Goal: Complete application form: Complete application form

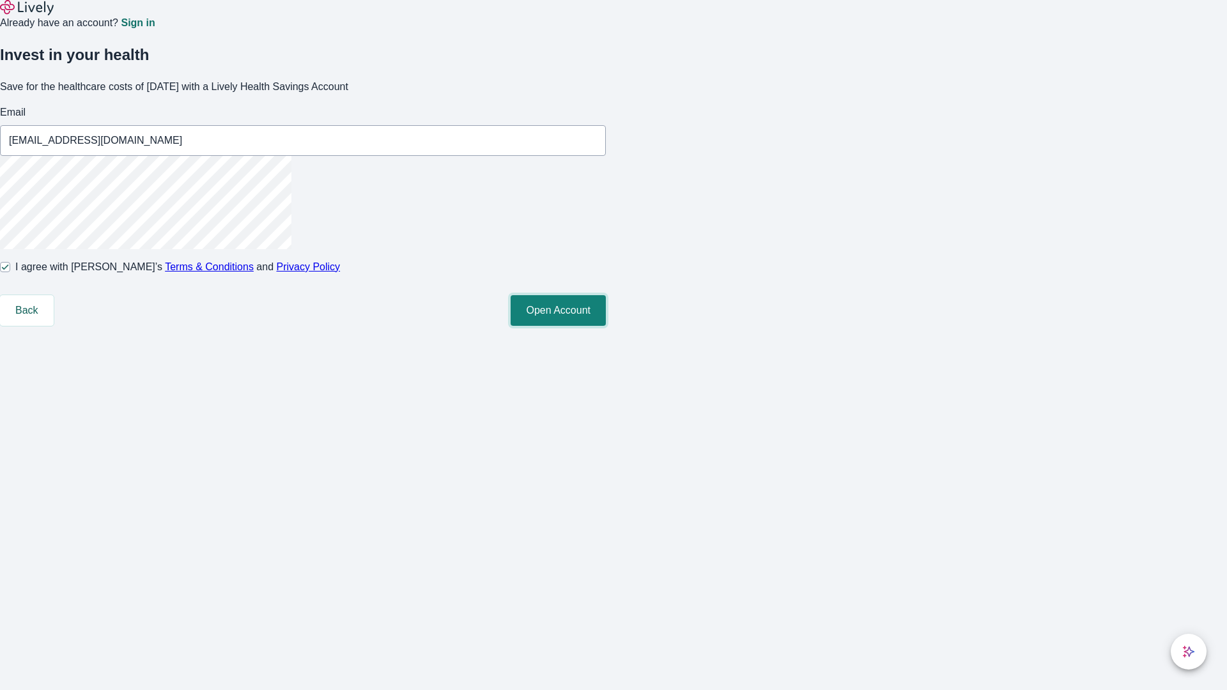
click at [606, 326] on button "Open Account" at bounding box center [558, 310] width 95 height 31
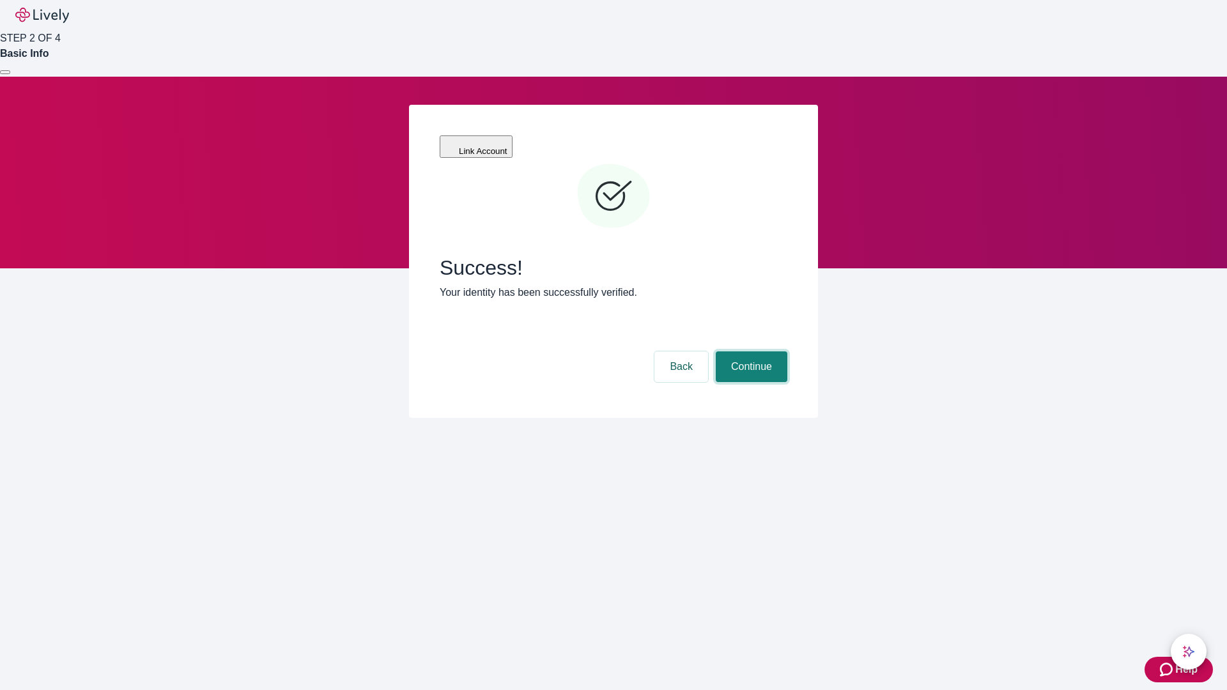
click at [750, 352] on button "Continue" at bounding box center [752, 367] width 72 height 31
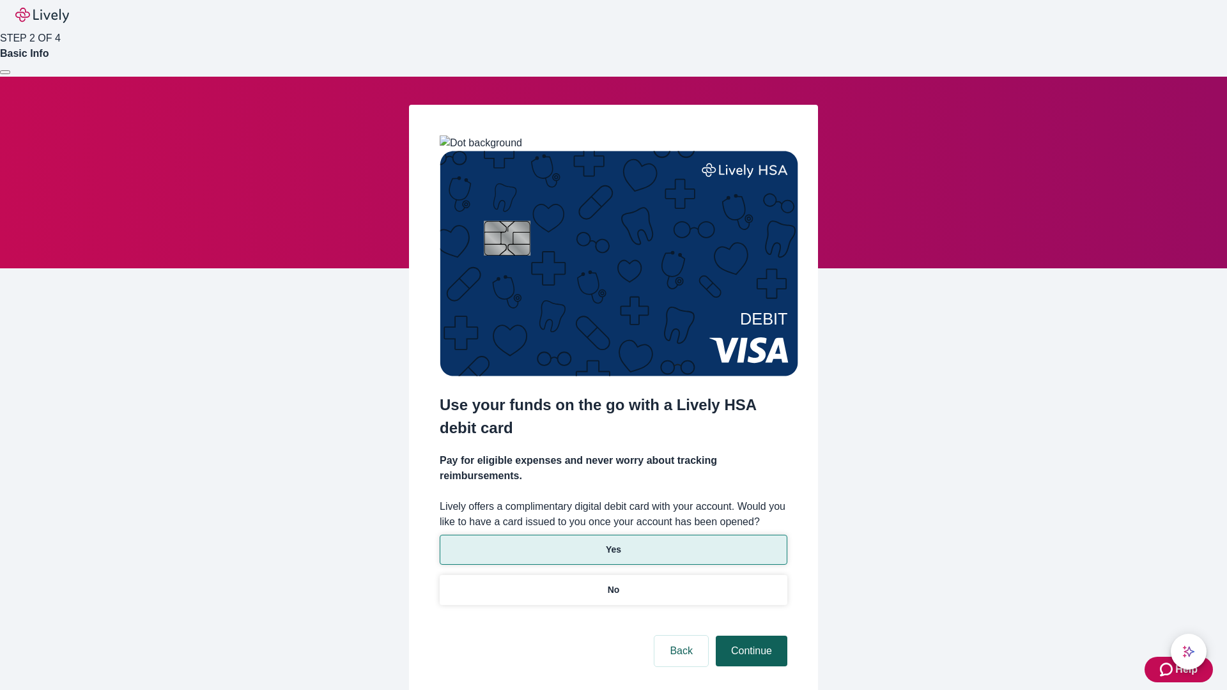
click at [613, 543] on p "Yes" at bounding box center [613, 549] width 15 height 13
click at [750, 636] on button "Continue" at bounding box center [752, 651] width 72 height 31
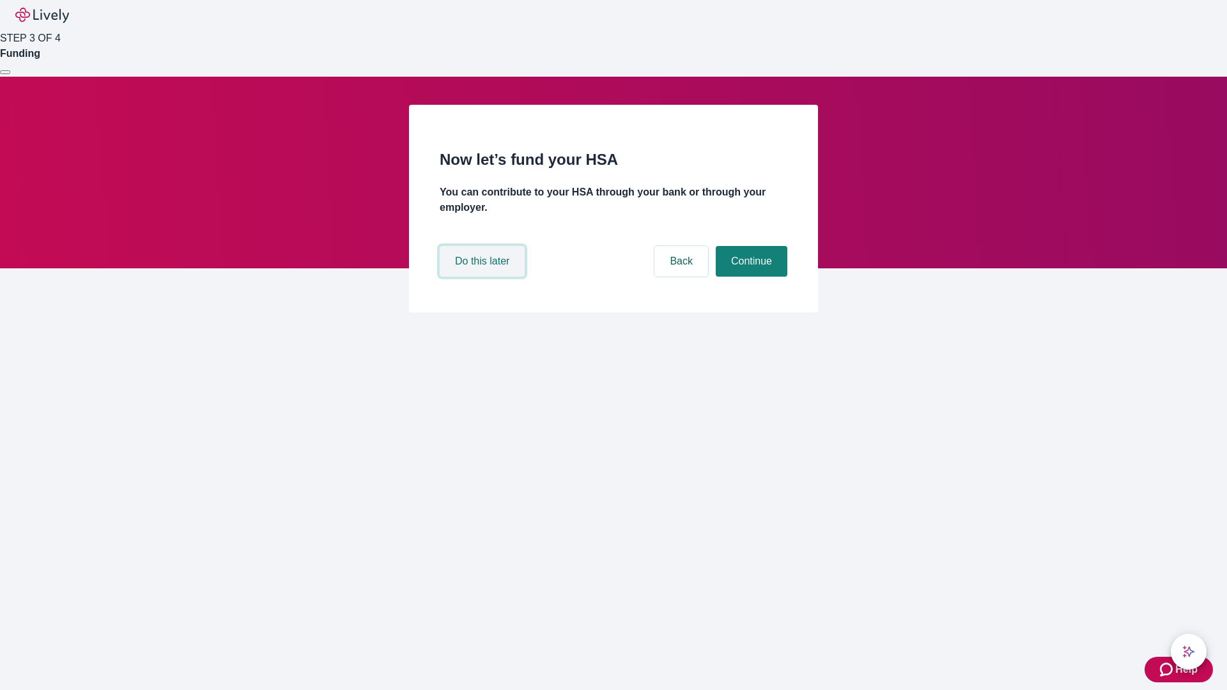
click at [484, 277] on button "Do this later" at bounding box center [482, 261] width 85 height 31
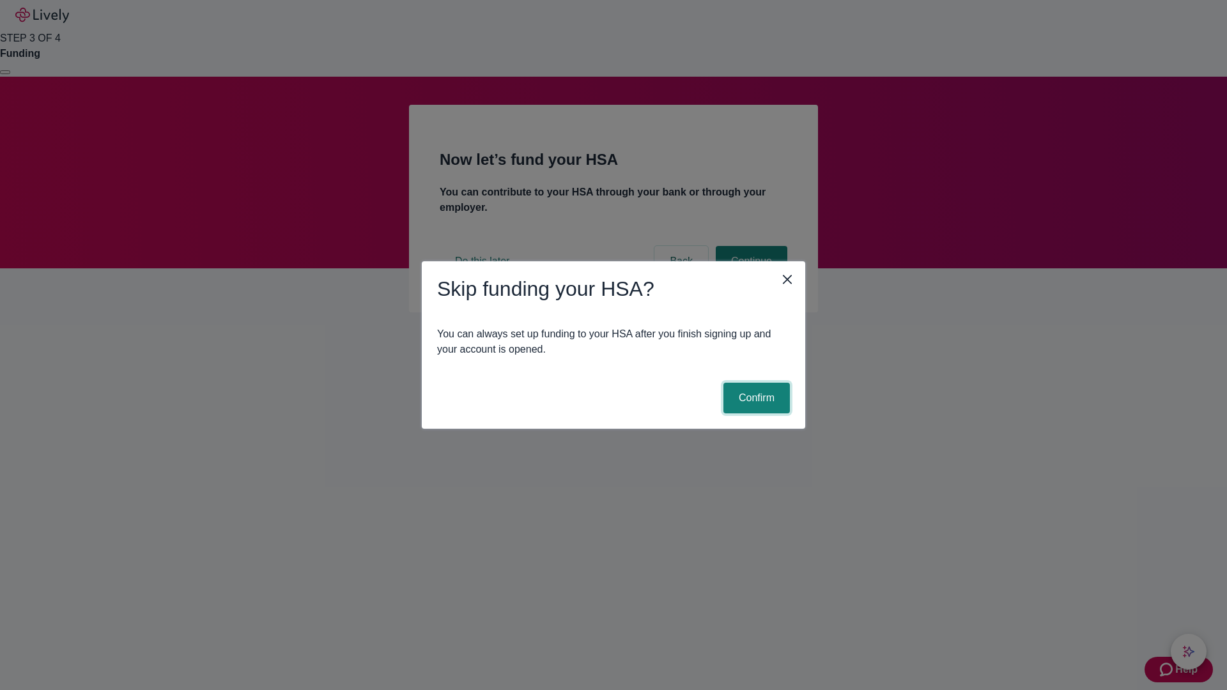
click at [755, 398] on button "Confirm" at bounding box center [757, 398] width 66 height 31
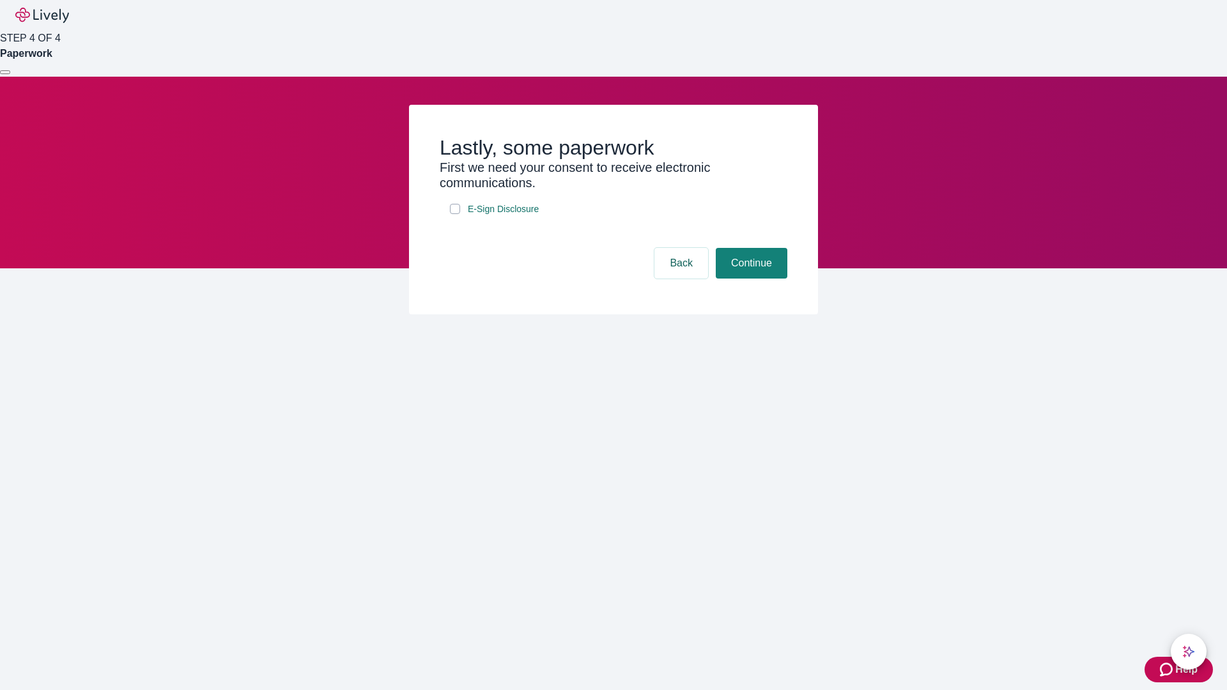
click at [455, 214] on input "E-Sign Disclosure" at bounding box center [455, 209] width 10 height 10
checkbox input "true"
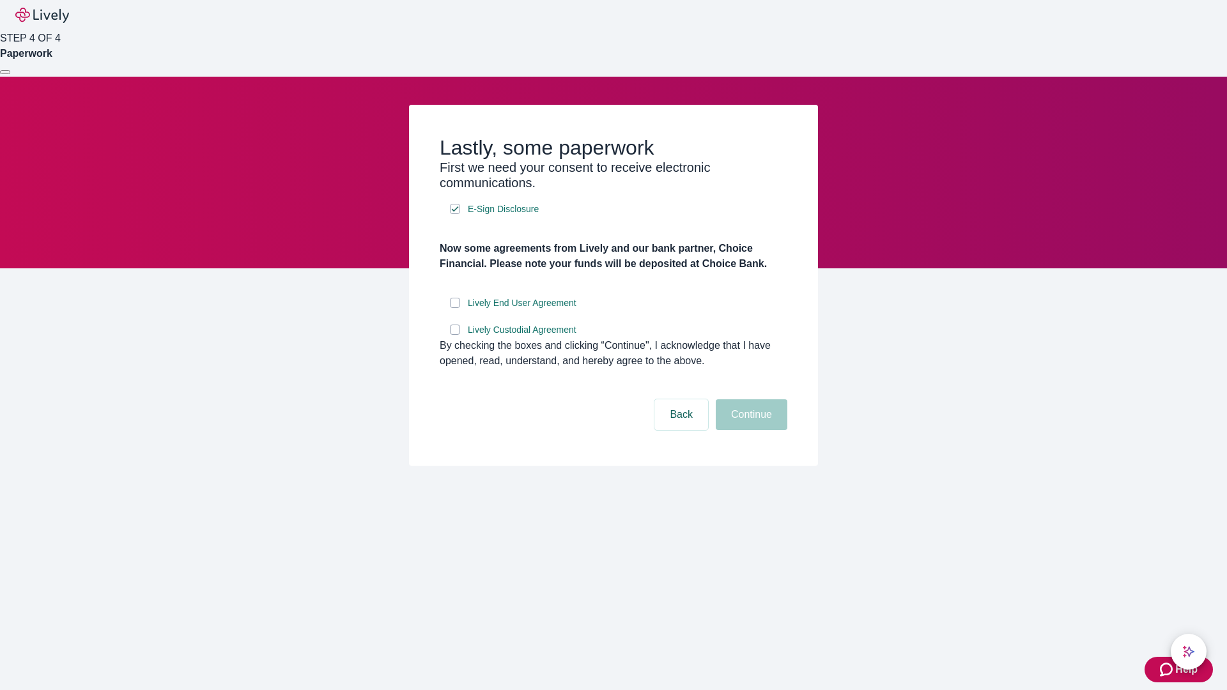
click at [455, 308] on input "Lively End User Agreement" at bounding box center [455, 303] width 10 height 10
checkbox input "true"
click at [455, 335] on input "Lively Custodial Agreement" at bounding box center [455, 330] width 10 height 10
checkbox input "true"
click at [750, 430] on button "Continue" at bounding box center [752, 415] width 72 height 31
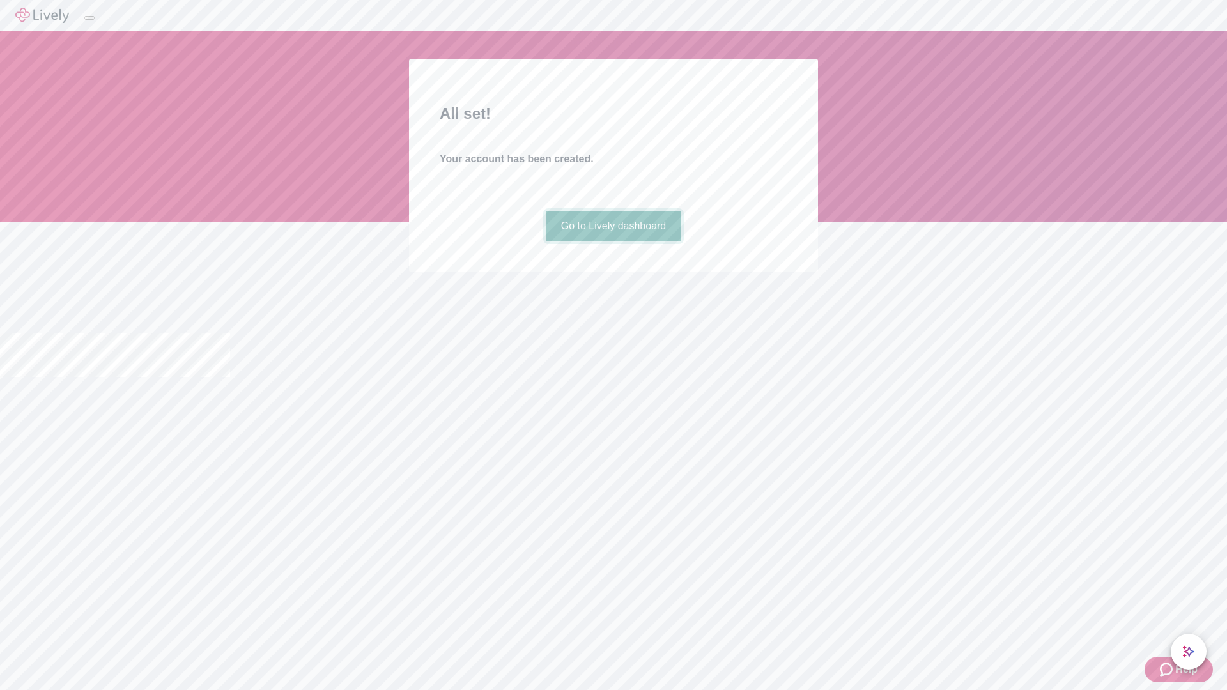
click at [613, 242] on link "Go to Lively dashboard" at bounding box center [614, 226] width 136 height 31
